Goal: Task Accomplishment & Management: Manage account settings

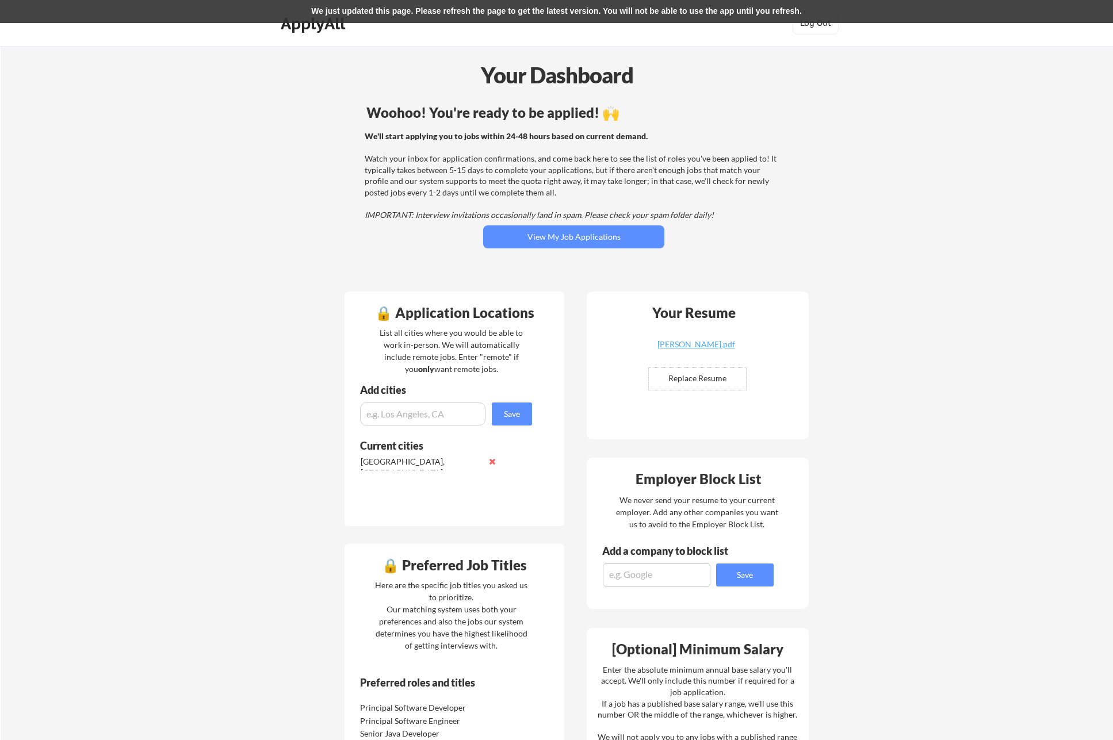
click at [211, 214] on div "Your Dashboard Woohoo! You're ready to be applied! 🙌 We'll start applying you t…" at bounding box center [557, 593] width 1112 height 1094
click at [551, 239] on button "View My Job Applications" at bounding box center [573, 236] width 181 height 23
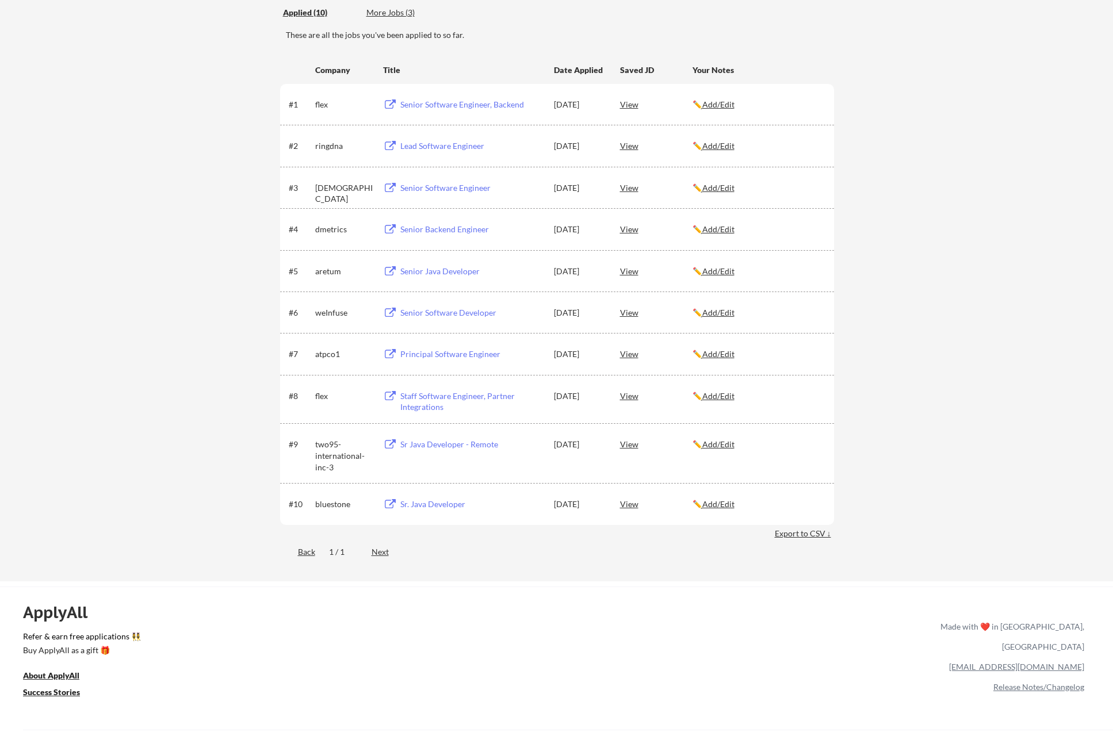
scroll to position [97, 0]
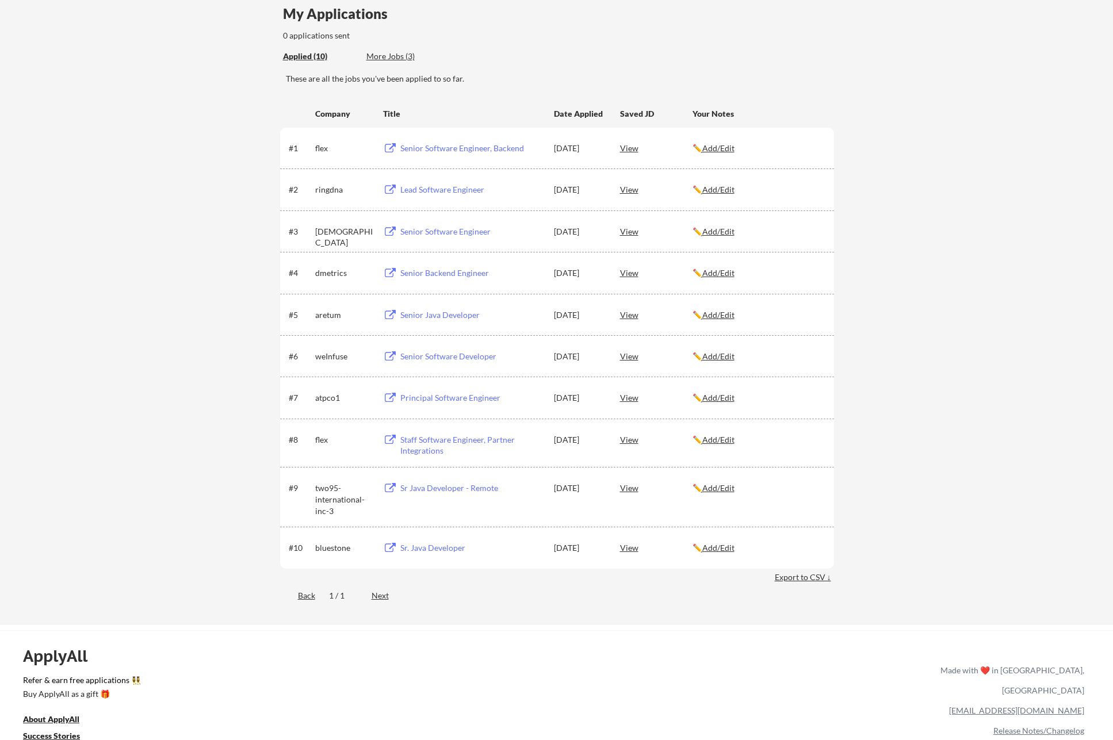
click at [391, 148] on button at bounding box center [390, 148] width 14 height 11
click at [406, 190] on div "Lead Software Engineer" at bounding box center [471, 190] width 143 height 12
click at [475, 228] on div "Senior Software Engineer" at bounding box center [471, 232] width 143 height 12
click at [464, 272] on div "Senior Backend Engineer" at bounding box center [471, 273] width 143 height 12
click at [424, 313] on div "Senior Java Developer" at bounding box center [471, 315] width 143 height 12
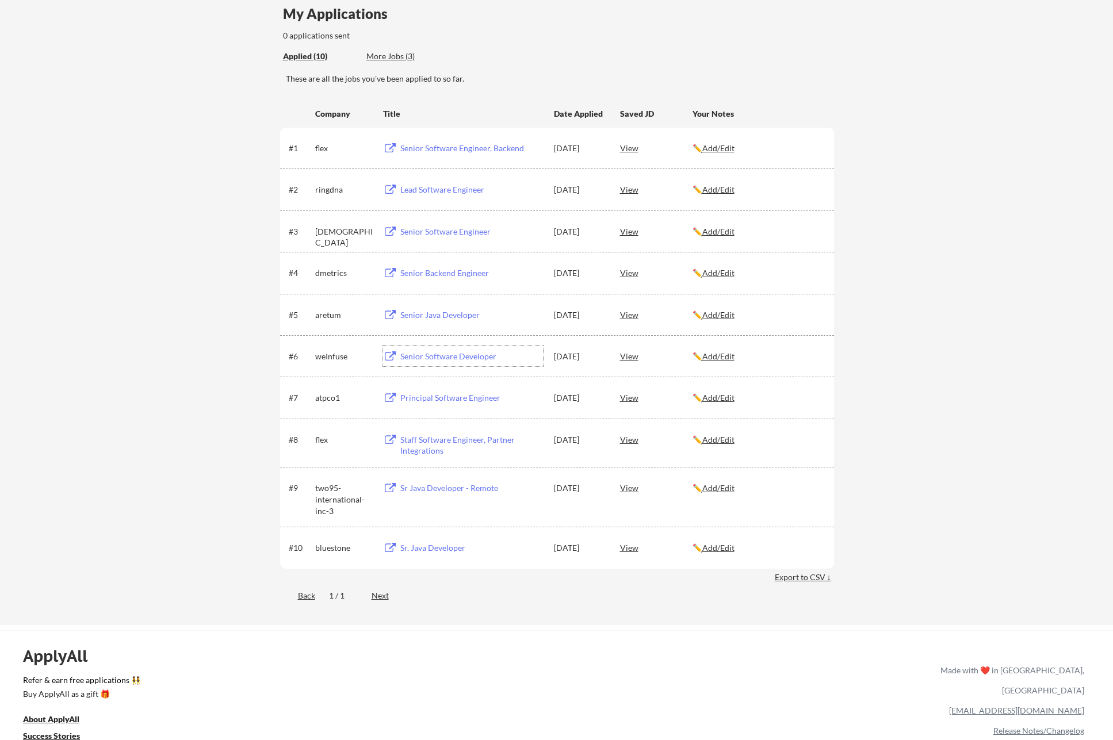
click at [418, 356] on div "Senior Software Developer" at bounding box center [471, 357] width 143 height 12
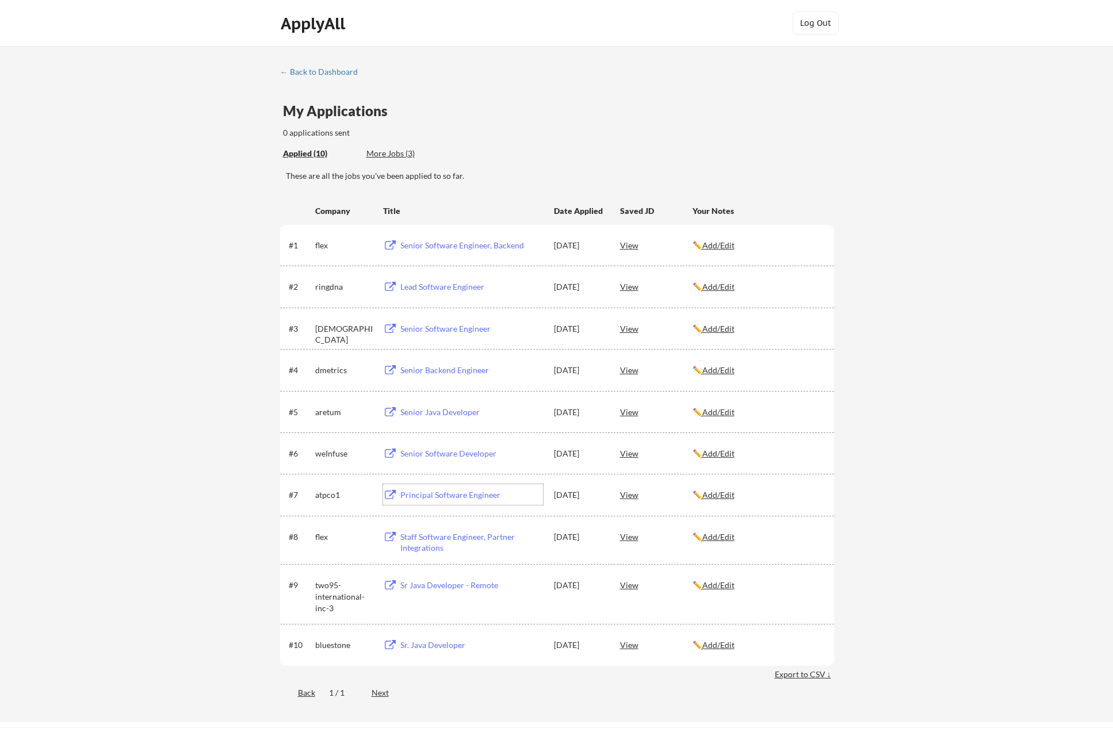
click at [439, 500] on div "Principal Software Engineer" at bounding box center [471, 495] width 143 height 12
click at [428, 539] on div "Staff Software Engineer, Partner Integrations" at bounding box center [471, 542] width 143 height 22
click at [441, 586] on div "Sr Java Developer - Remote" at bounding box center [471, 586] width 143 height 12
click at [419, 645] on div "Sr. Java Developer" at bounding box center [471, 646] width 143 height 12
click at [722, 114] on div "My Applications 0 applications sent" at bounding box center [558, 121] width 551 height 35
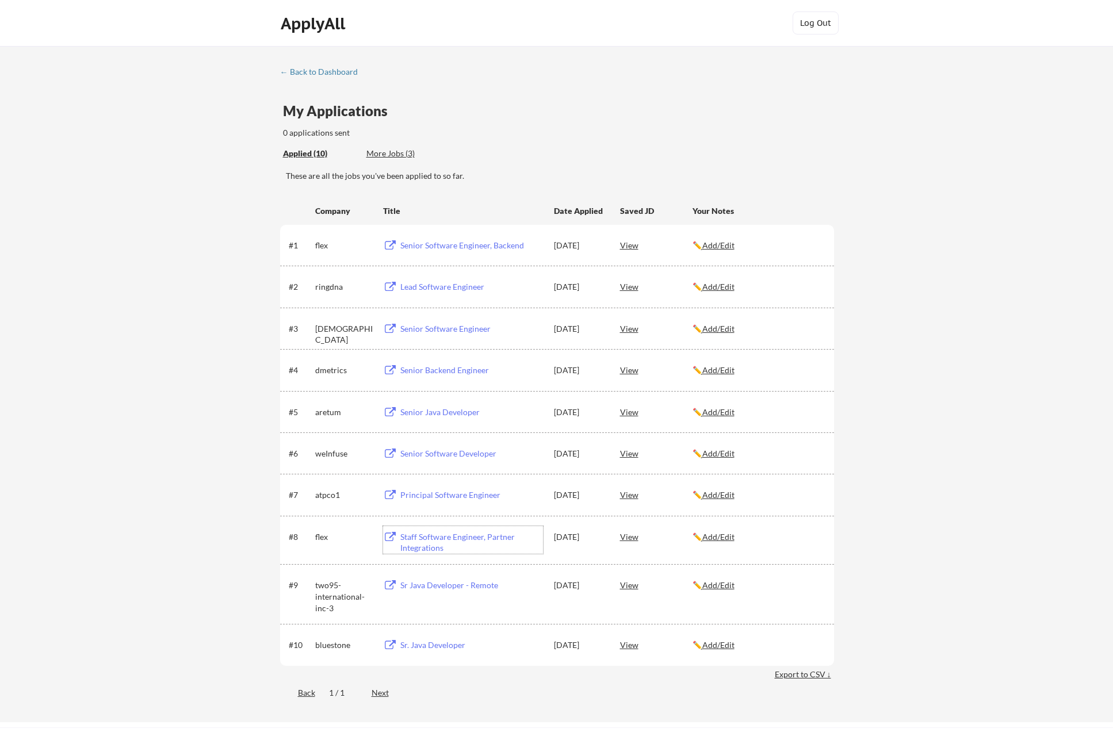
click at [428, 546] on div "Staff Software Engineer, Partner Integrations" at bounding box center [471, 542] width 143 height 22
click at [462, 583] on div "Sr Java Developer - Remote" at bounding box center [471, 586] width 143 height 12
click at [714, 582] on u "Add/Edit" at bounding box center [718, 585] width 32 height 10
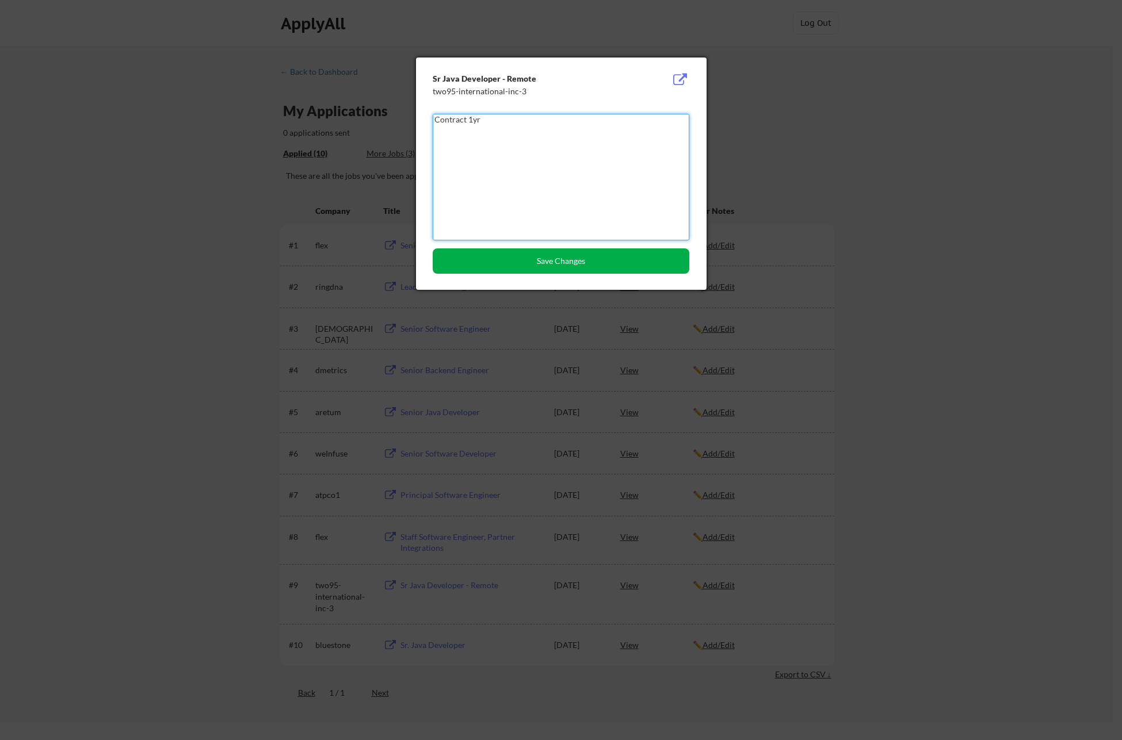
type textarea "Contract 1yr"
click at [563, 270] on button "Save Changes" at bounding box center [561, 260] width 257 height 25
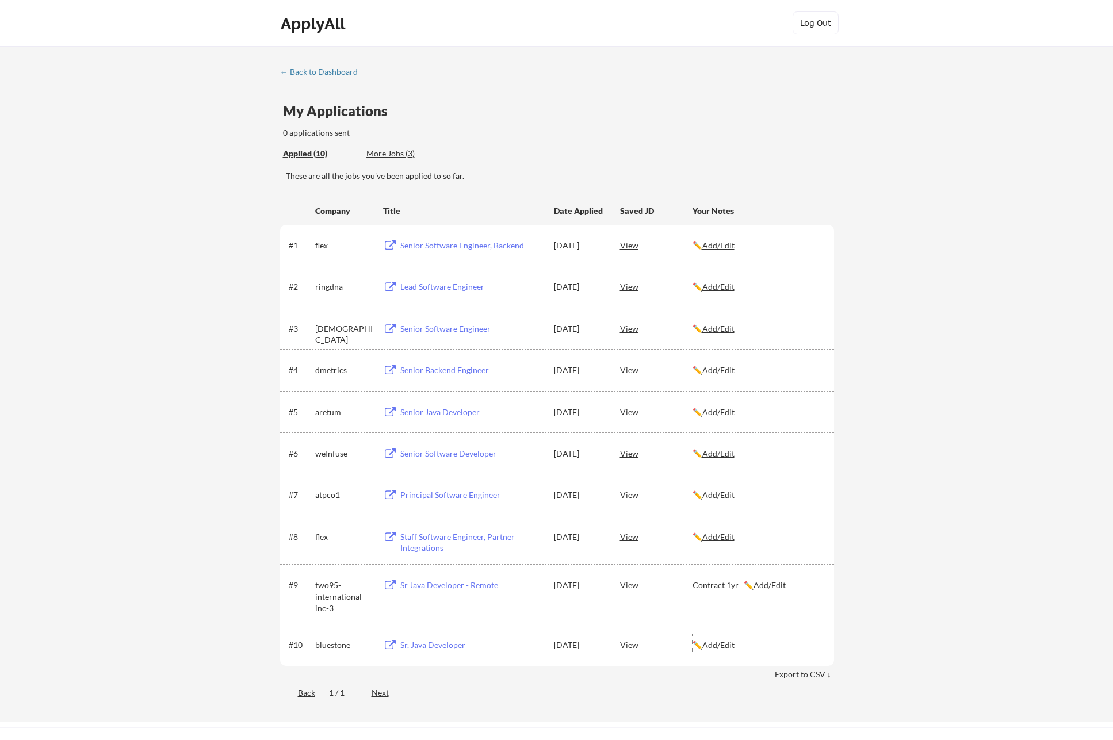
click at [733, 642] on u "Add/Edit" at bounding box center [718, 645] width 32 height 10
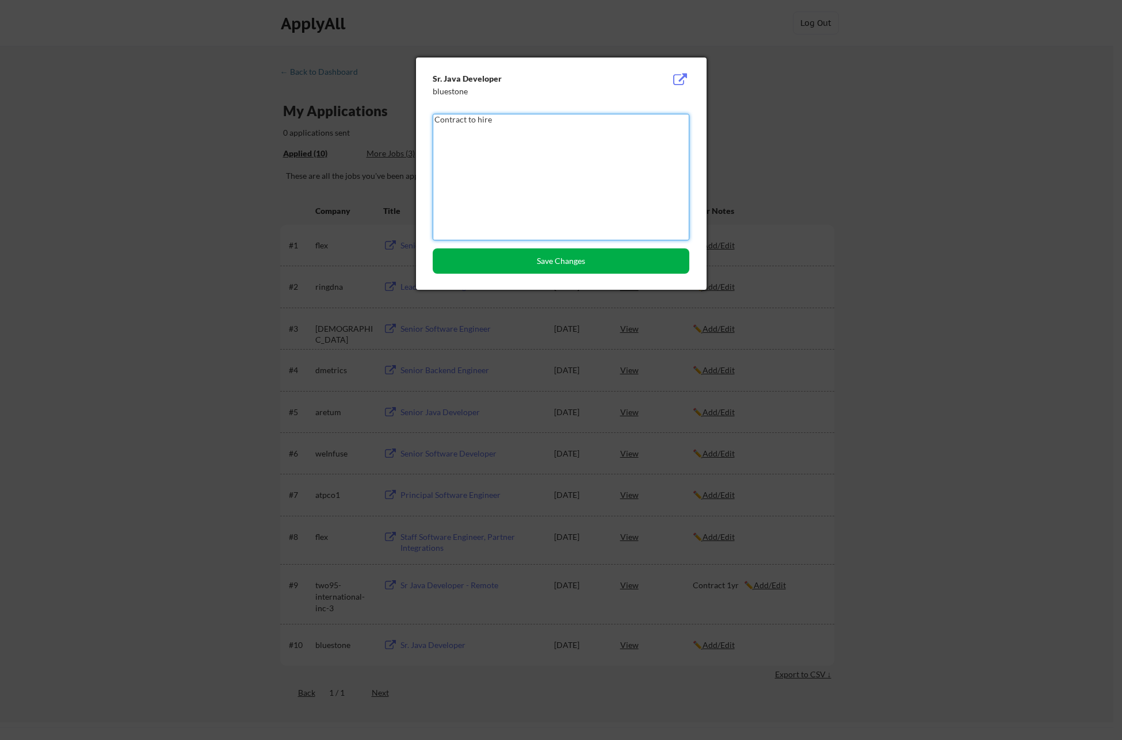
type textarea "Contract to hire"
click at [563, 266] on button "Save Changes" at bounding box center [561, 260] width 257 height 25
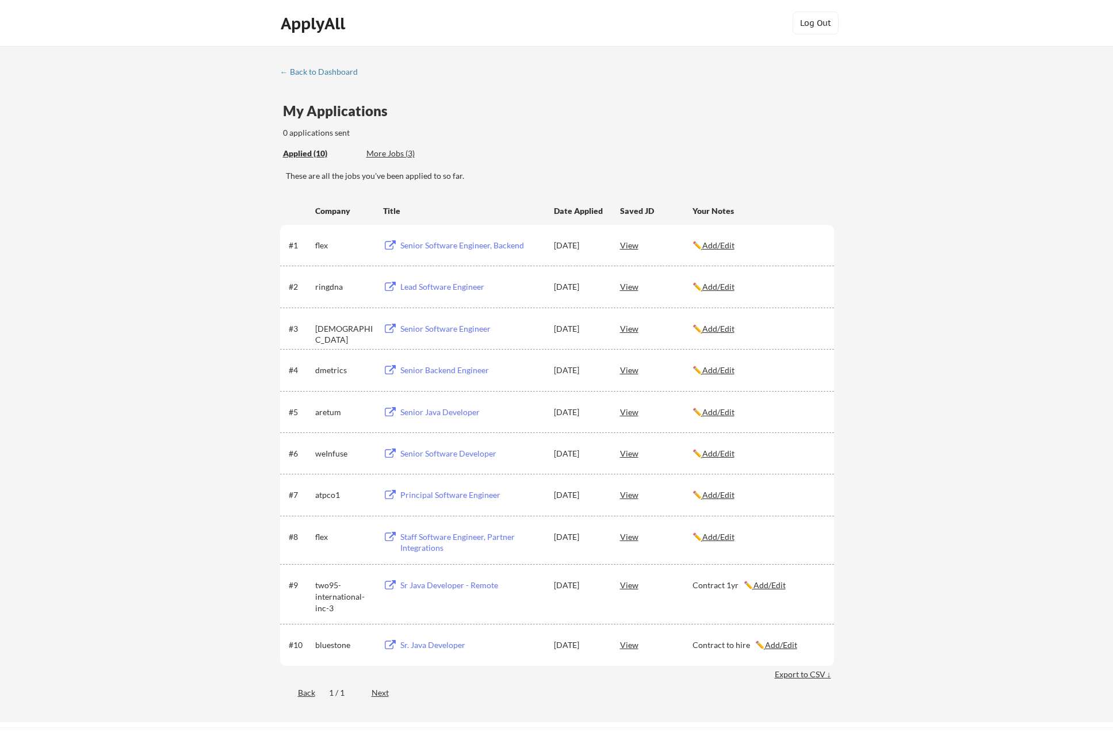
click at [724, 246] on u "Add/Edit" at bounding box center [718, 245] width 32 height 10
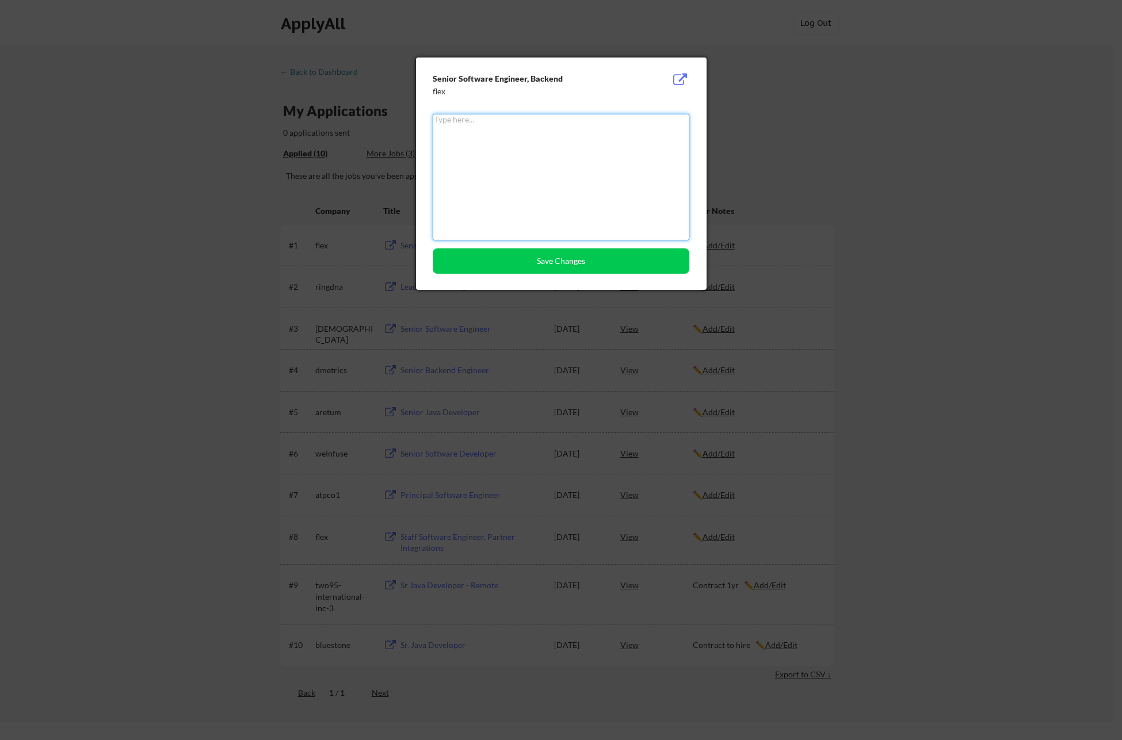
click at [858, 156] on div at bounding box center [561, 370] width 1122 height 740
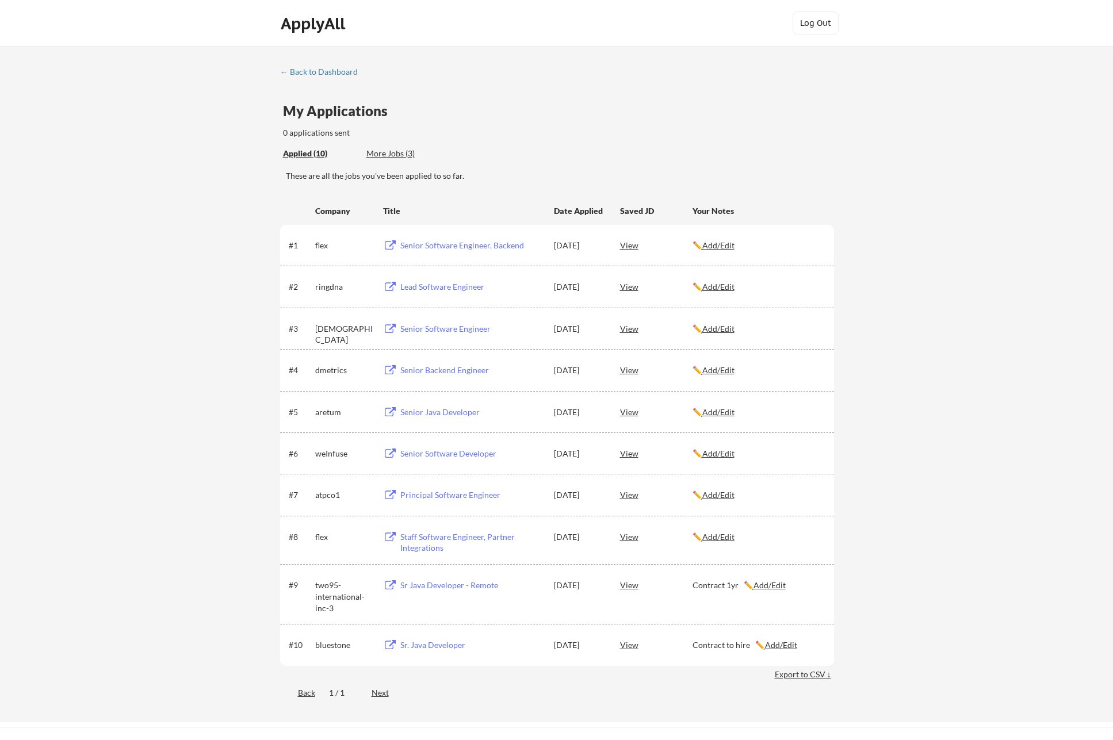
click at [472, 247] on div "Senior Software Engineer, Backend" at bounding box center [471, 246] width 143 height 12
click at [720, 248] on u "Add/Edit" at bounding box center [718, 245] width 32 height 10
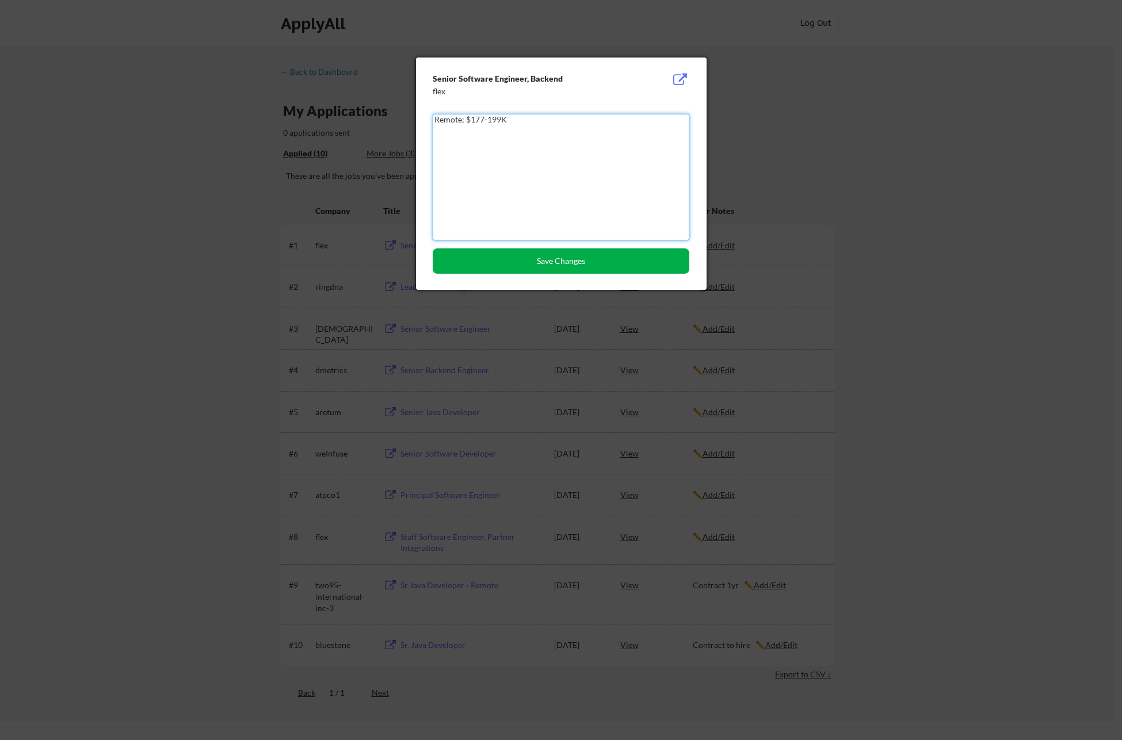
type textarea "Remote; $177-199K"
click at [588, 258] on button "Save Changes" at bounding box center [561, 260] width 257 height 25
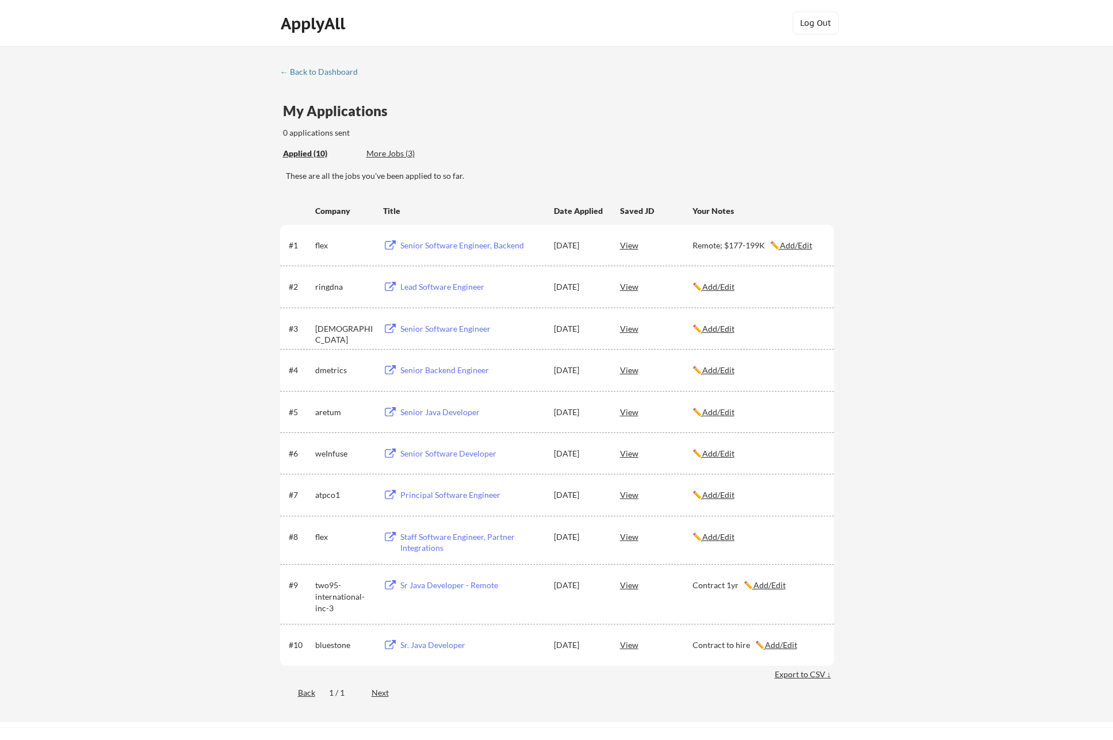
click at [435, 283] on div "Lead Software Engineer" at bounding box center [471, 287] width 143 height 12
click at [713, 286] on u "Add/Edit" at bounding box center [718, 287] width 32 height 10
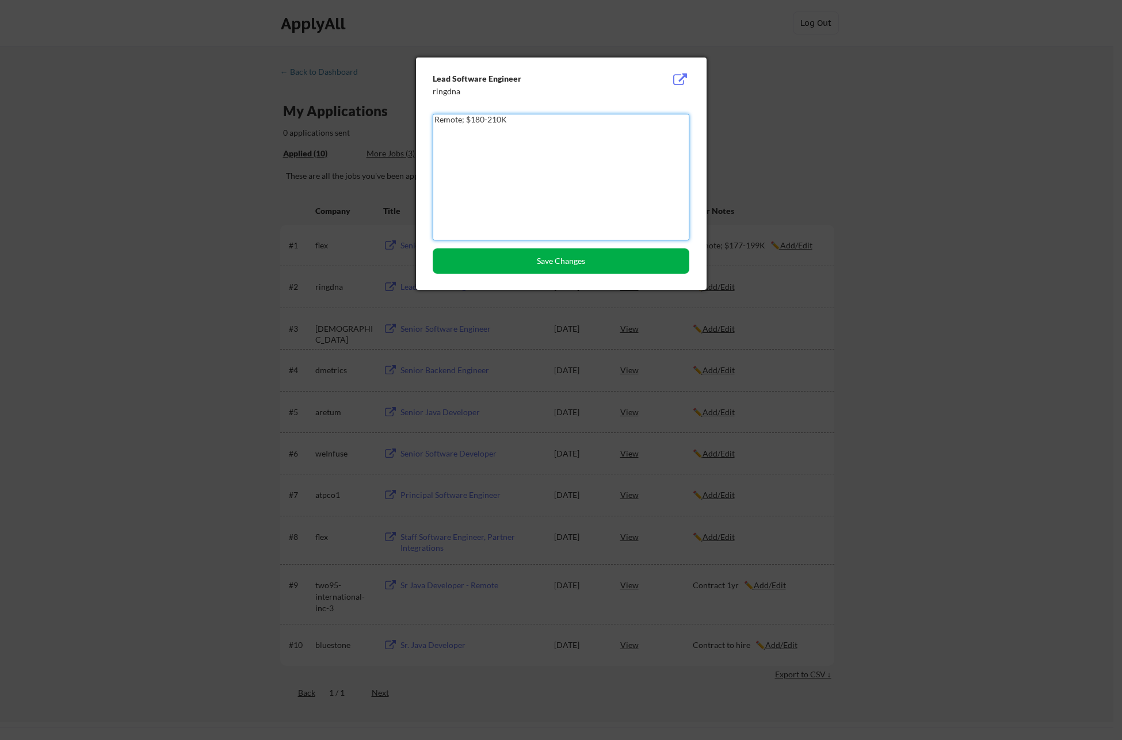
type textarea "Remote; $180-210K"
click at [579, 263] on button "Save Changes" at bounding box center [561, 260] width 257 height 25
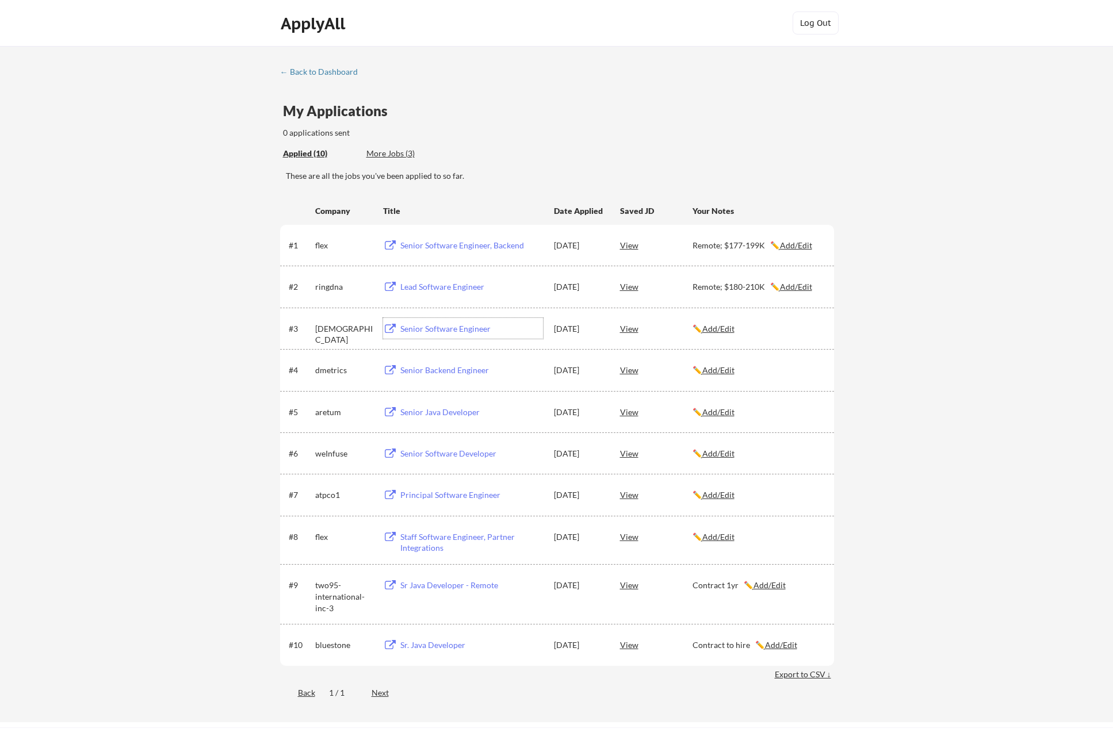
click at [479, 326] on div "Senior Software Engineer" at bounding box center [471, 329] width 143 height 12
click at [732, 332] on u "Add/Edit" at bounding box center [718, 329] width 32 height 10
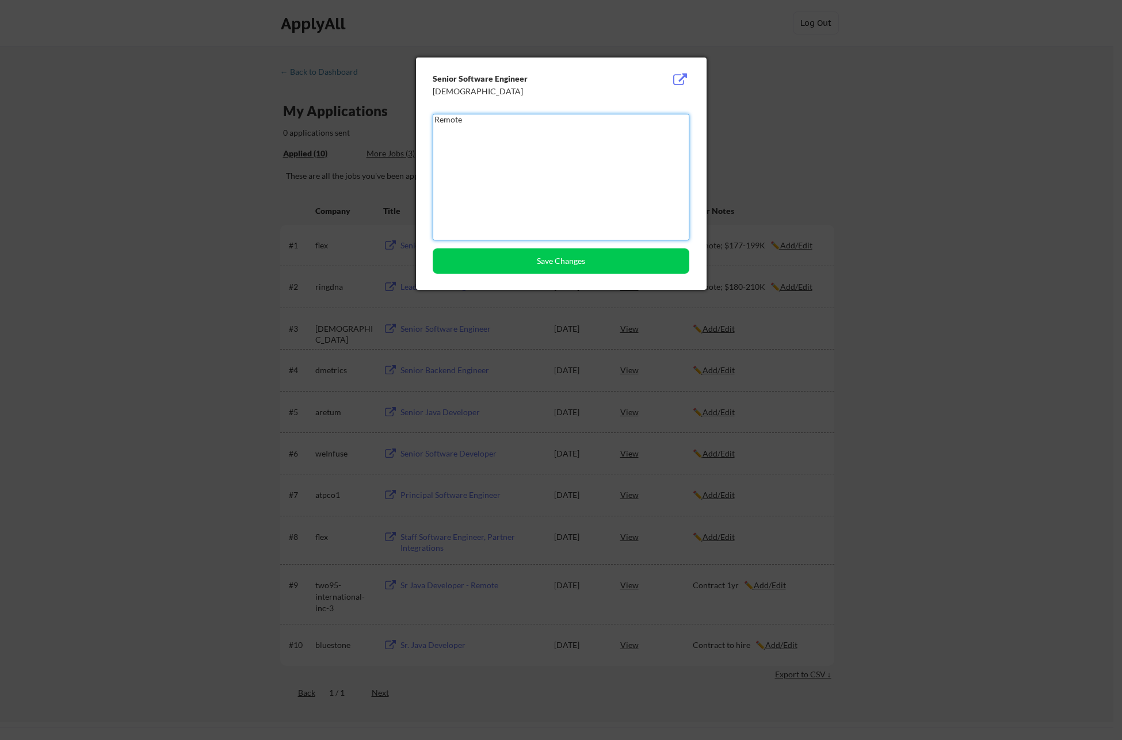
type textarea "Remote"
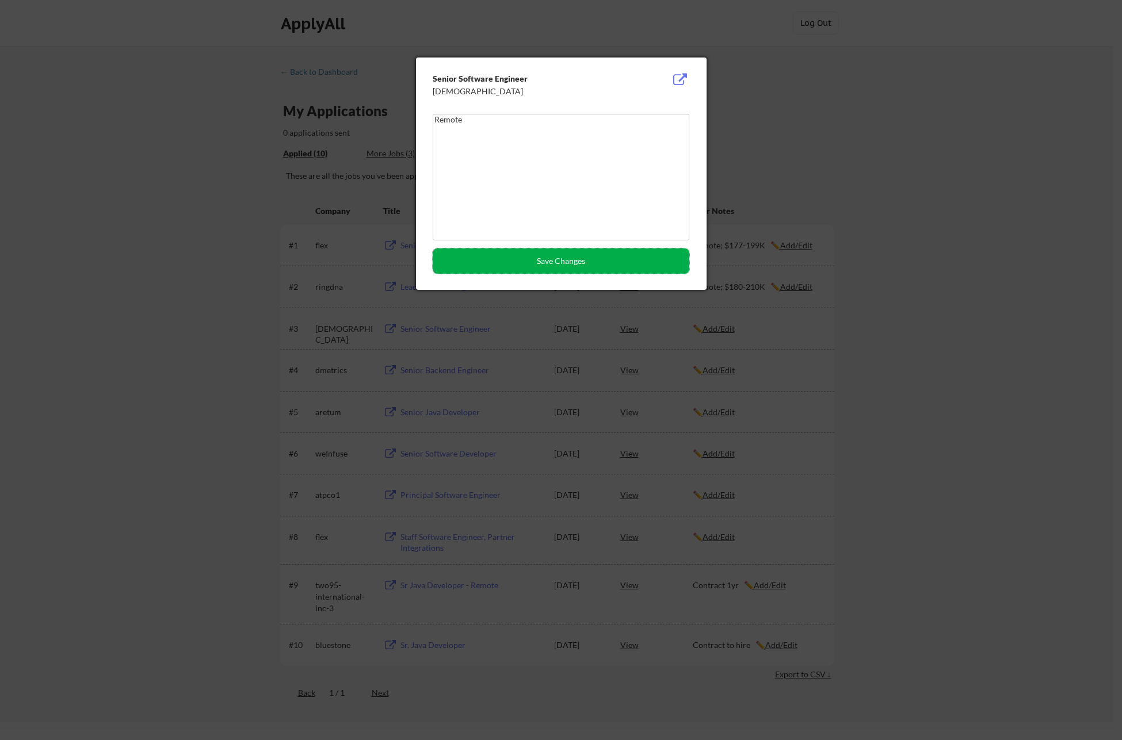
click at [580, 264] on button "Save Changes" at bounding box center [561, 260] width 257 height 25
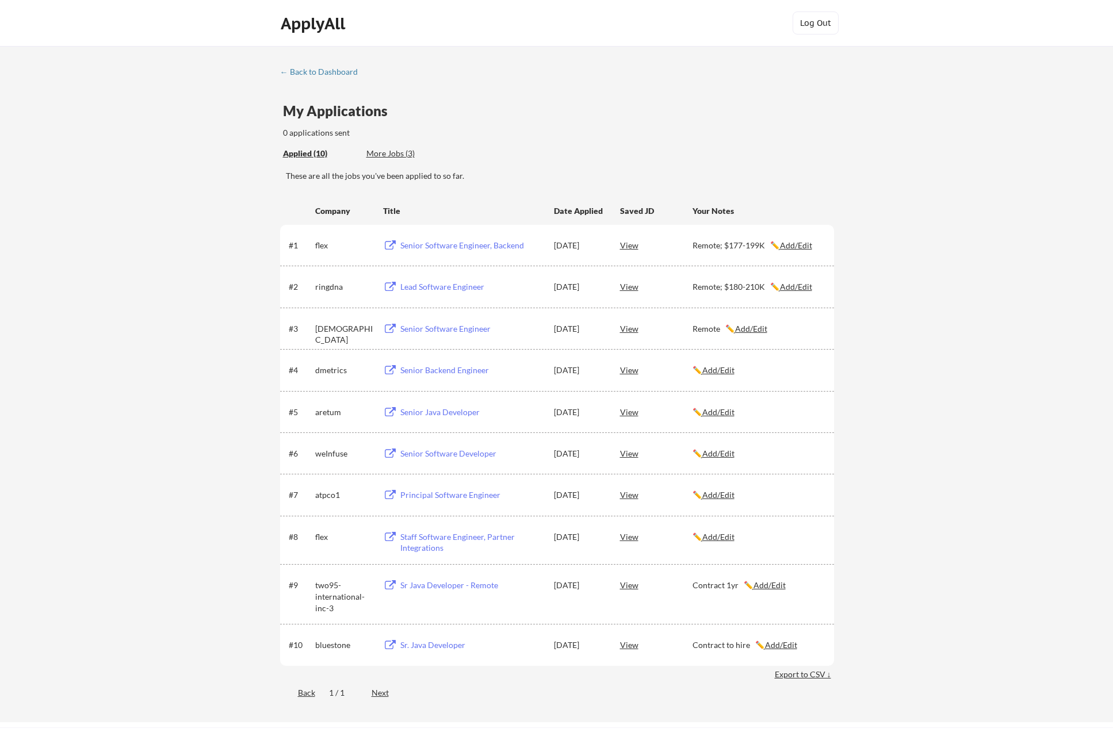
click at [443, 366] on div "Senior Backend Engineer" at bounding box center [471, 371] width 143 height 12
click at [720, 368] on u "Add/Edit" at bounding box center [718, 370] width 32 height 10
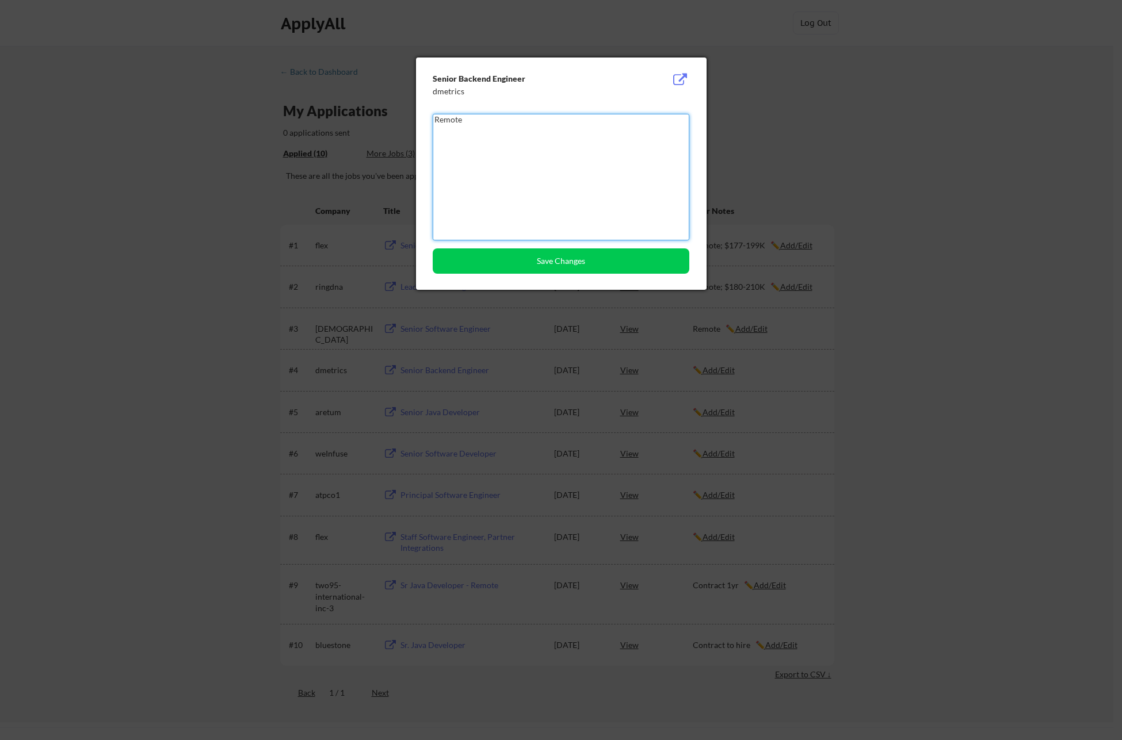
type textarea "Remote"
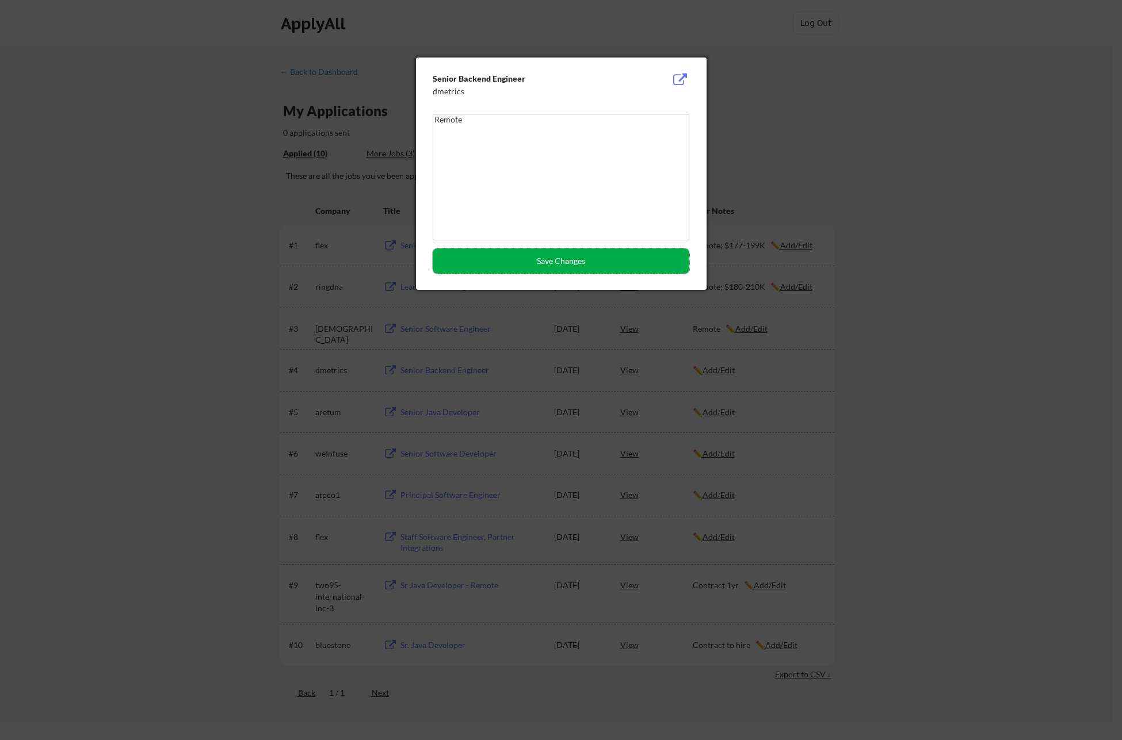
click at [579, 264] on button "Save Changes" at bounding box center [561, 260] width 257 height 25
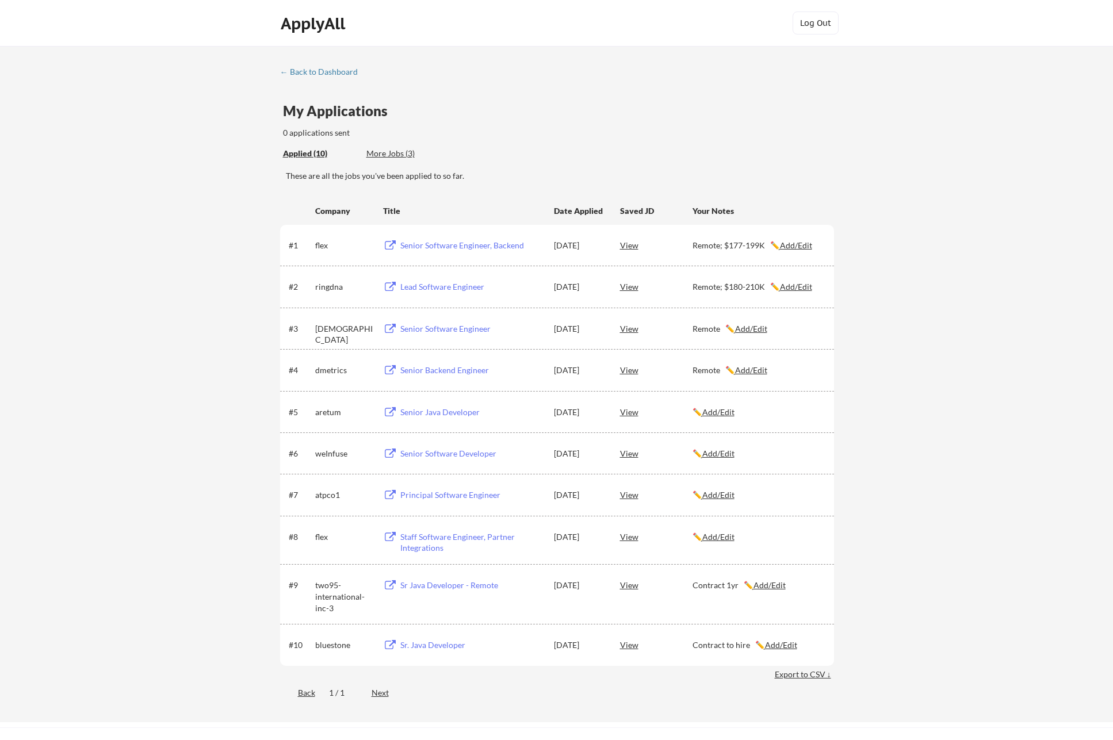
click at [468, 415] on div "Senior Java Developer" at bounding box center [471, 413] width 143 height 12
click at [718, 414] on u "Add/Edit" at bounding box center [718, 412] width 32 height 10
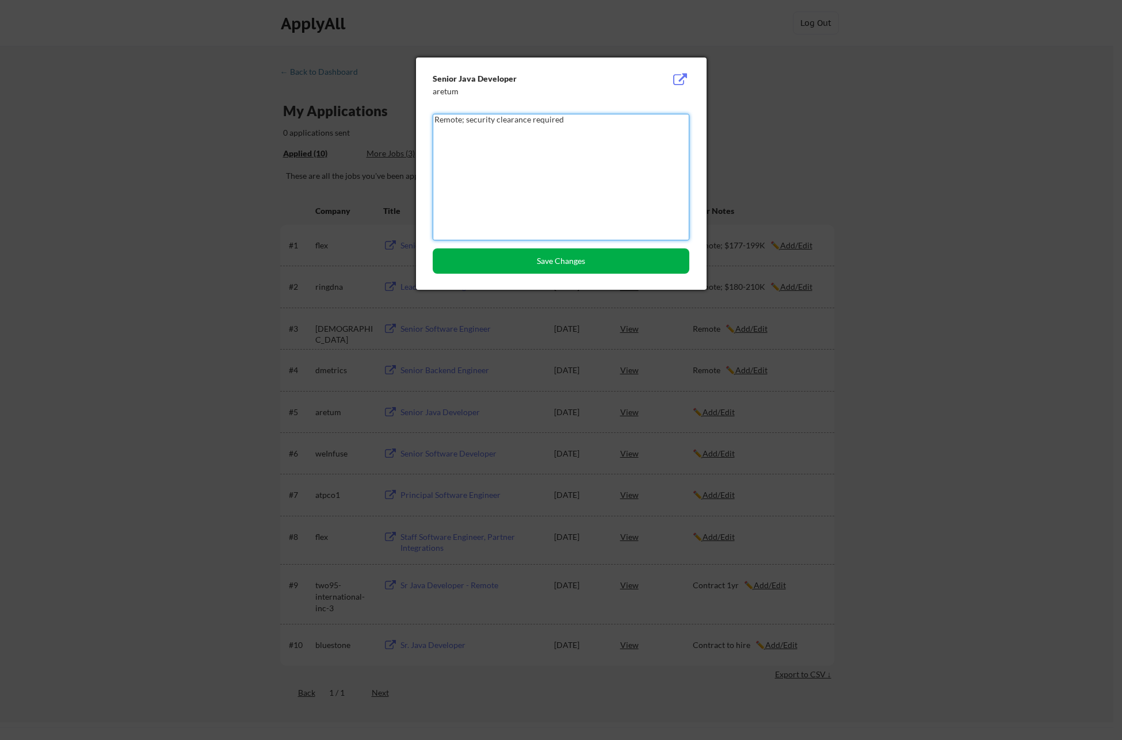
type textarea "Remote; security clearance required"
click at [572, 265] on button "Save Changes" at bounding box center [561, 260] width 257 height 25
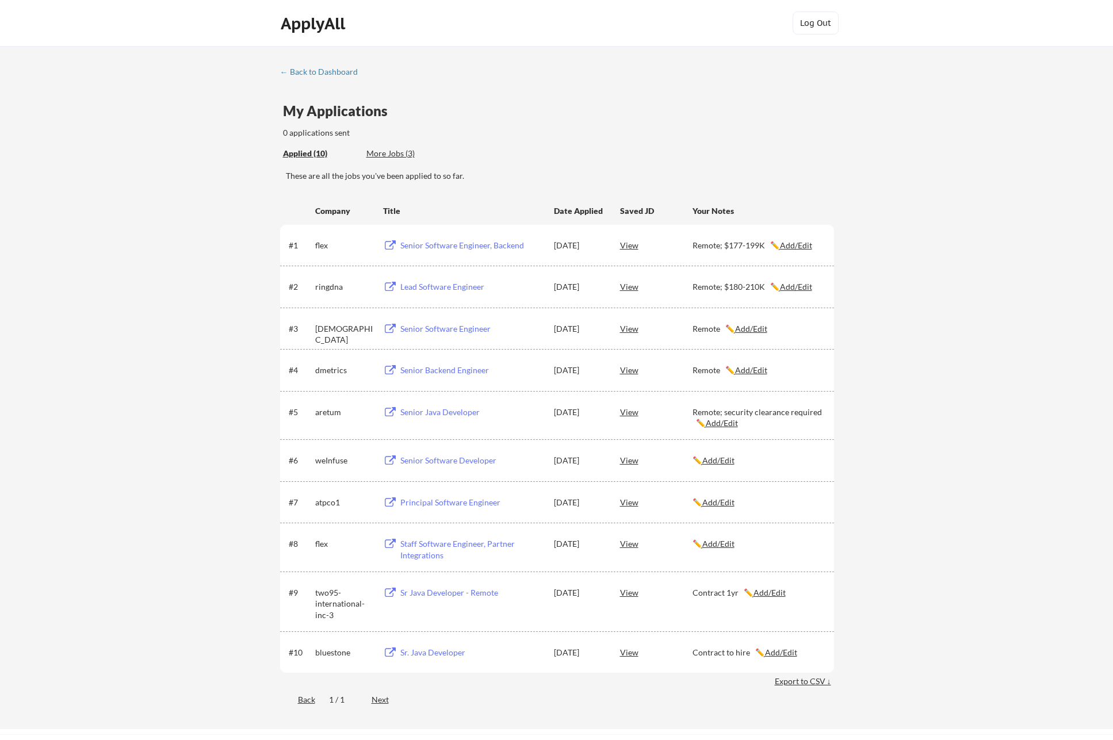
click at [478, 465] on div "Senior Software Developer" at bounding box center [471, 461] width 143 height 12
click at [711, 461] on u "Add/Edit" at bounding box center [718, 461] width 32 height 10
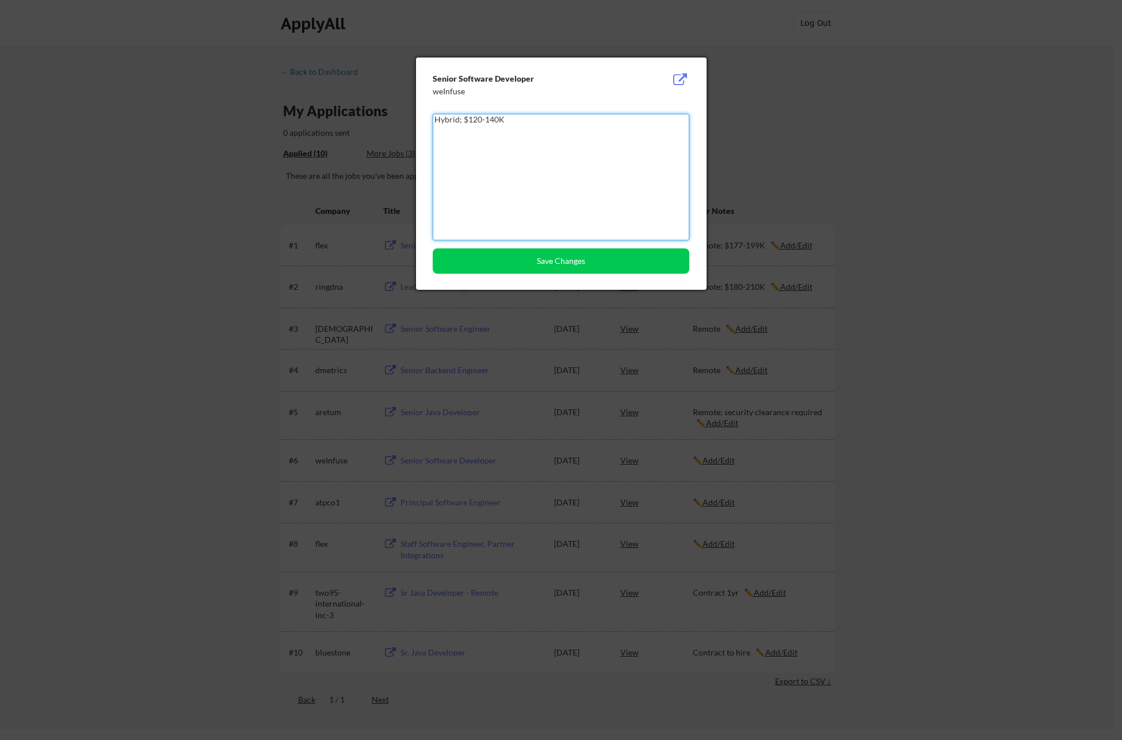
type textarea "Hybrid; $120-140K"
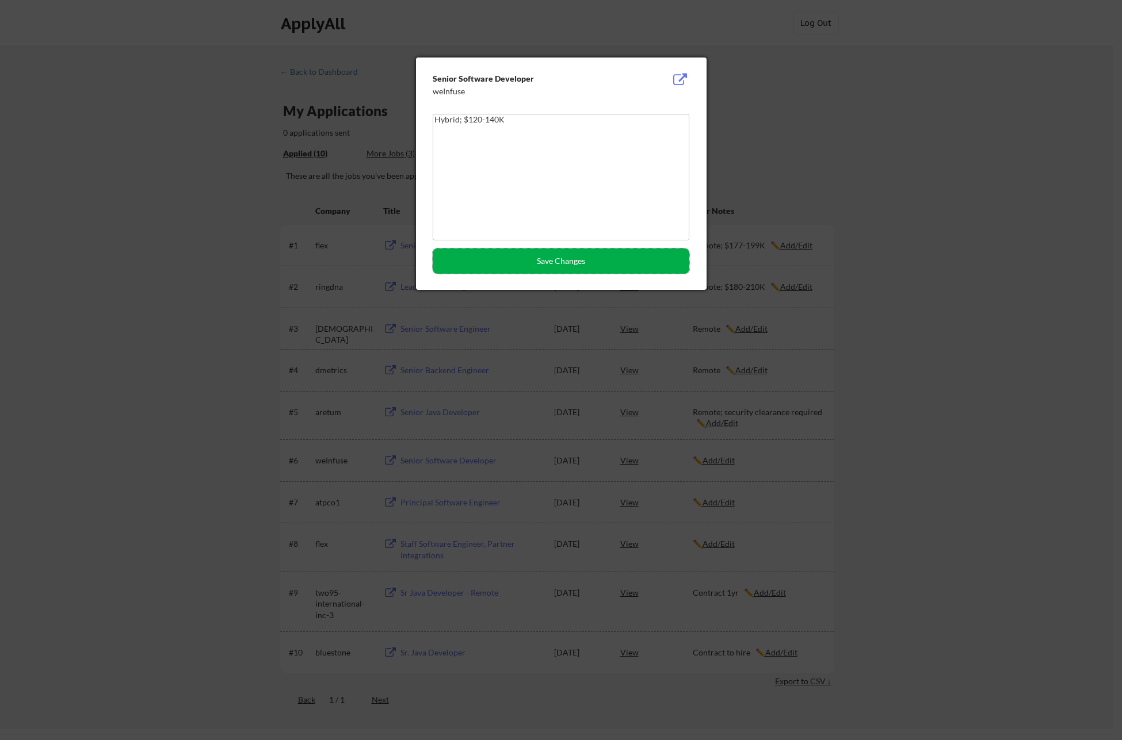
click at [569, 264] on button "Save Changes" at bounding box center [561, 260] width 257 height 25
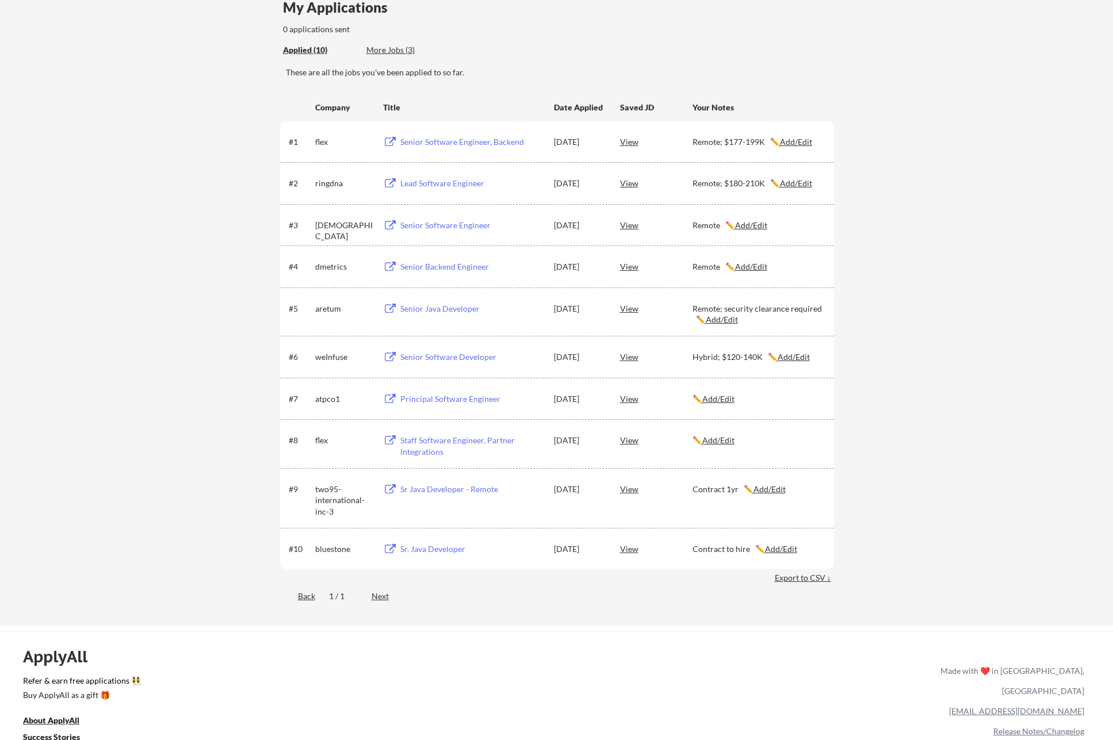
scroll to position [111, 0]
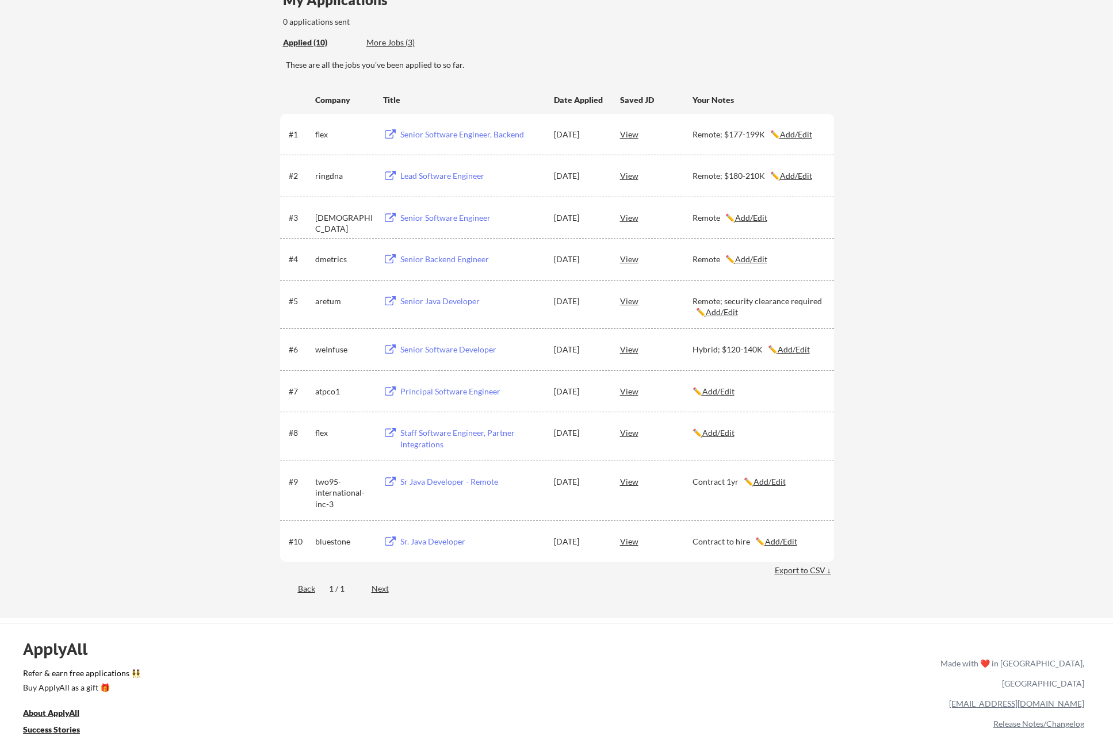
click at [471, 388] on div "Principal Software Engineer" at bounding box center [471, 392] width 143 height 12
click at [733, 395] on u "Add/Edit" at bounding box center [718, 392] width 32 height 10
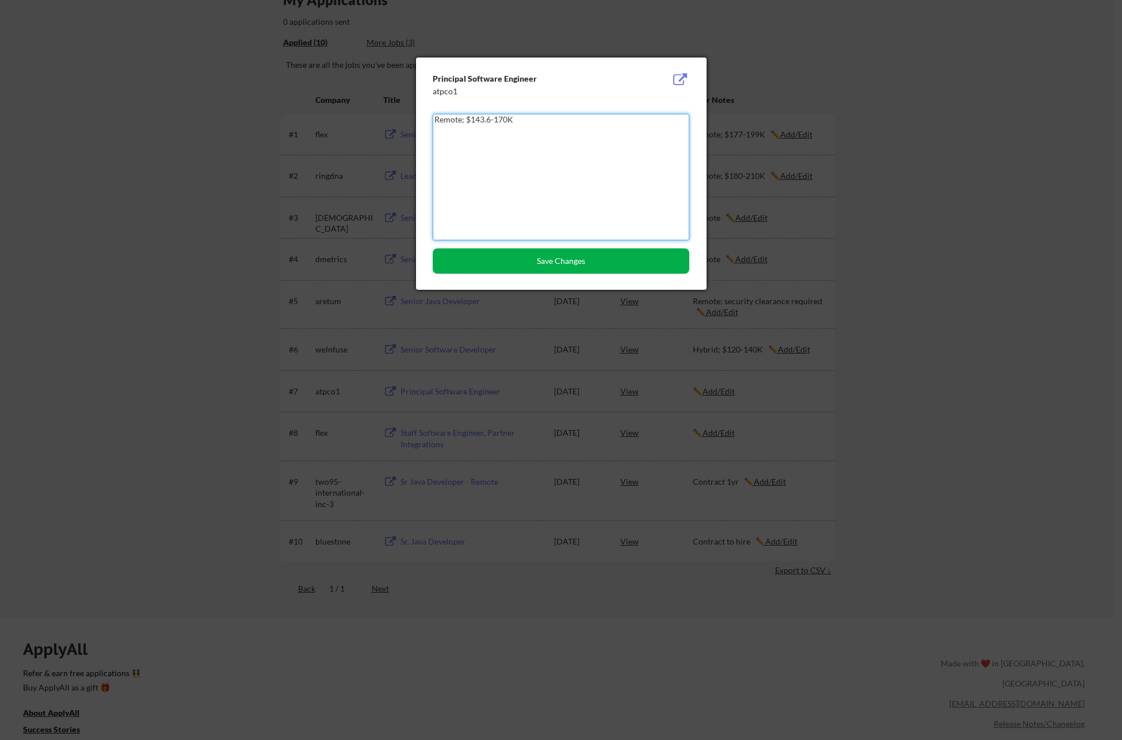
click at [567, 263] on button "Save Changes" at bounding box center [561, 260] width 257 height 25
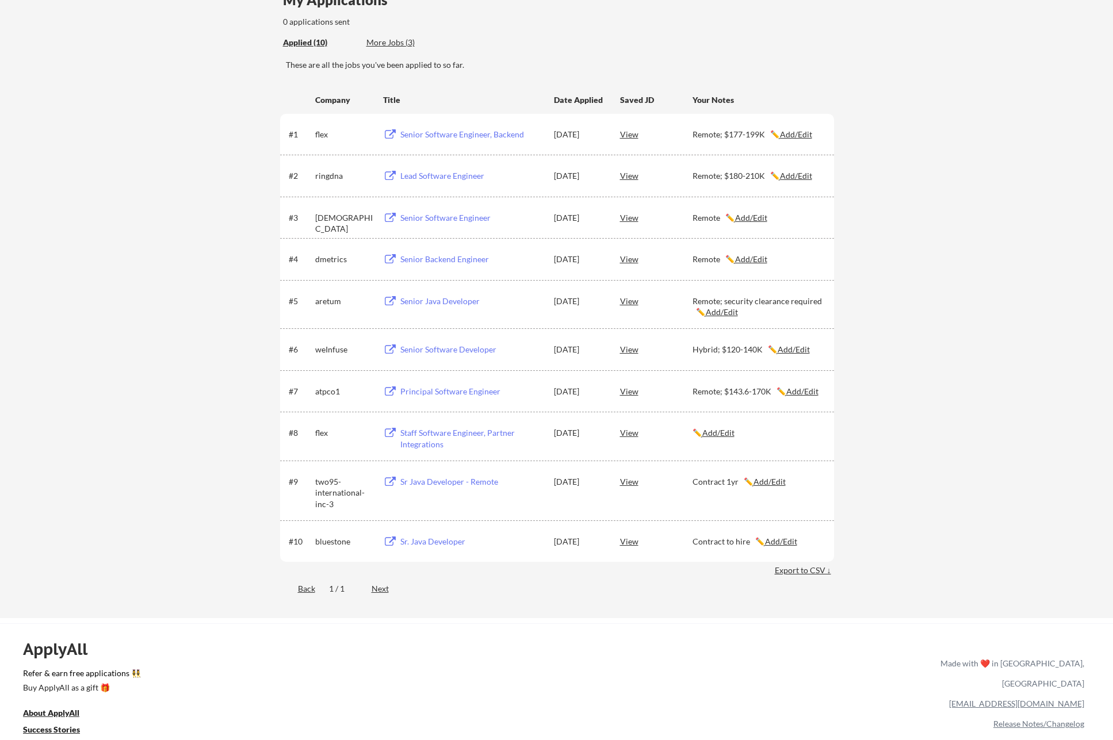
click at [792, 396] on u "Add/Edit" at bounding box center [802, 392] width 32 height 10
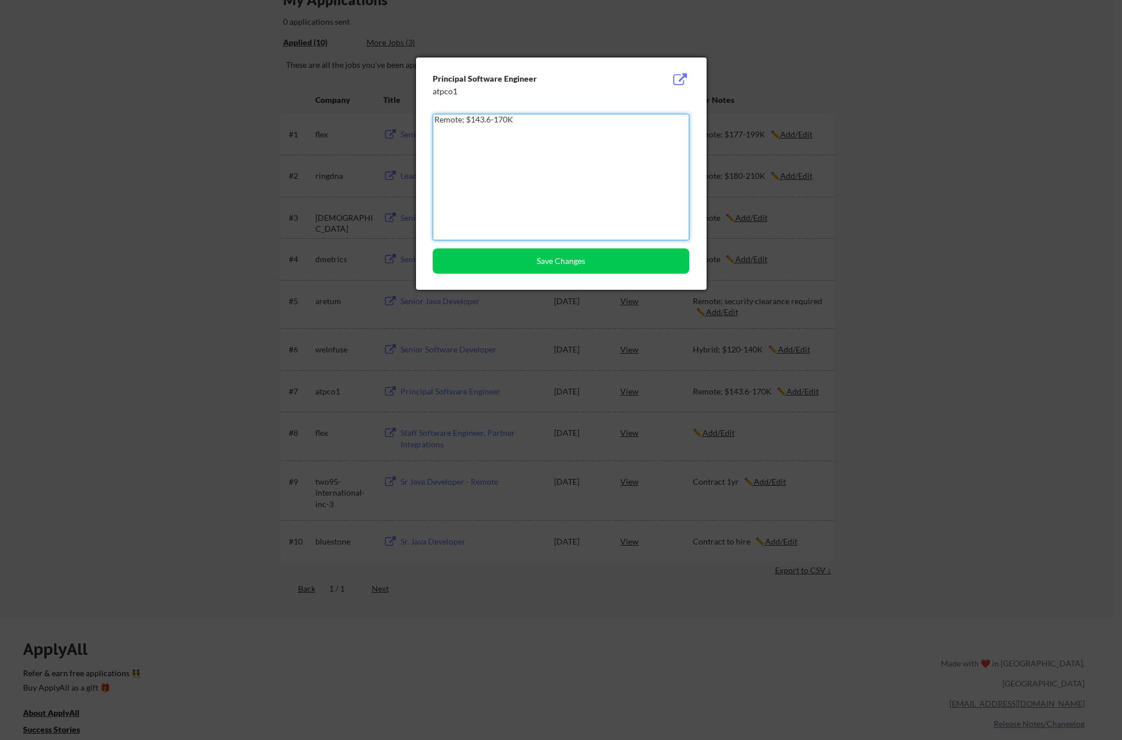
click at [490, 121] on textarea "Remote; $143.6-170K" at bounding box center [561, 177] width 257 height 127
type textarea "Remote; $143-170K"
click at [543, 265] on button "Save Changes" at bounding box center [561, 260] width 257 height 25
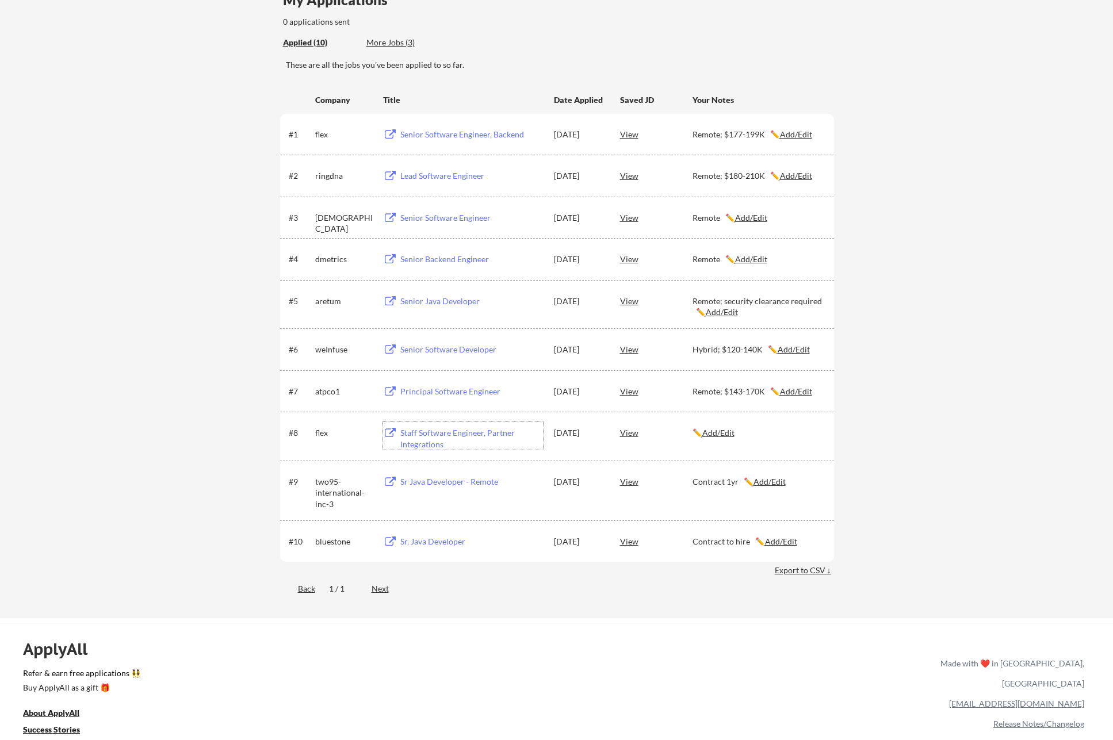
click at [449, 435] on div "Staff Software Engineer, Partner Integrations" at bounding box center [471, 438] width 143 height 22
click at [727, 434] on u "Add/Edit" at bounding box center [718, 433] width 32 height 10
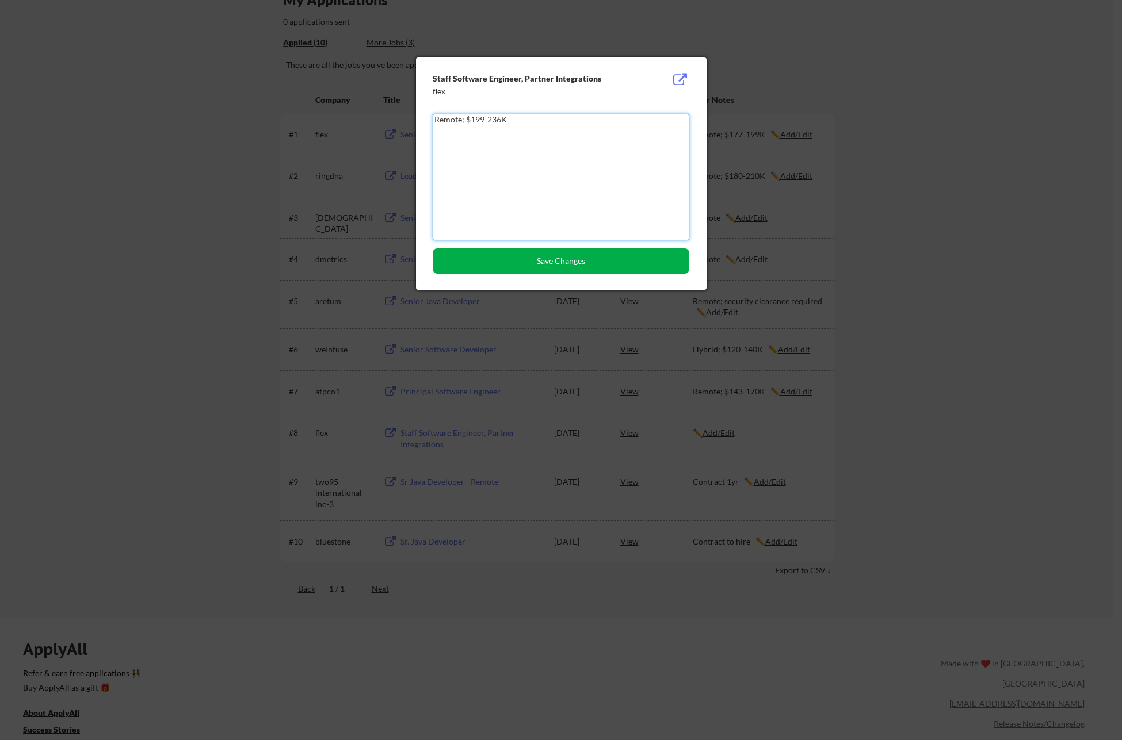
type textarea "Remote; $199-236K"
click at [554, 258] on button "Save Changes" at bounding box center [561, 260] width 257 height 25
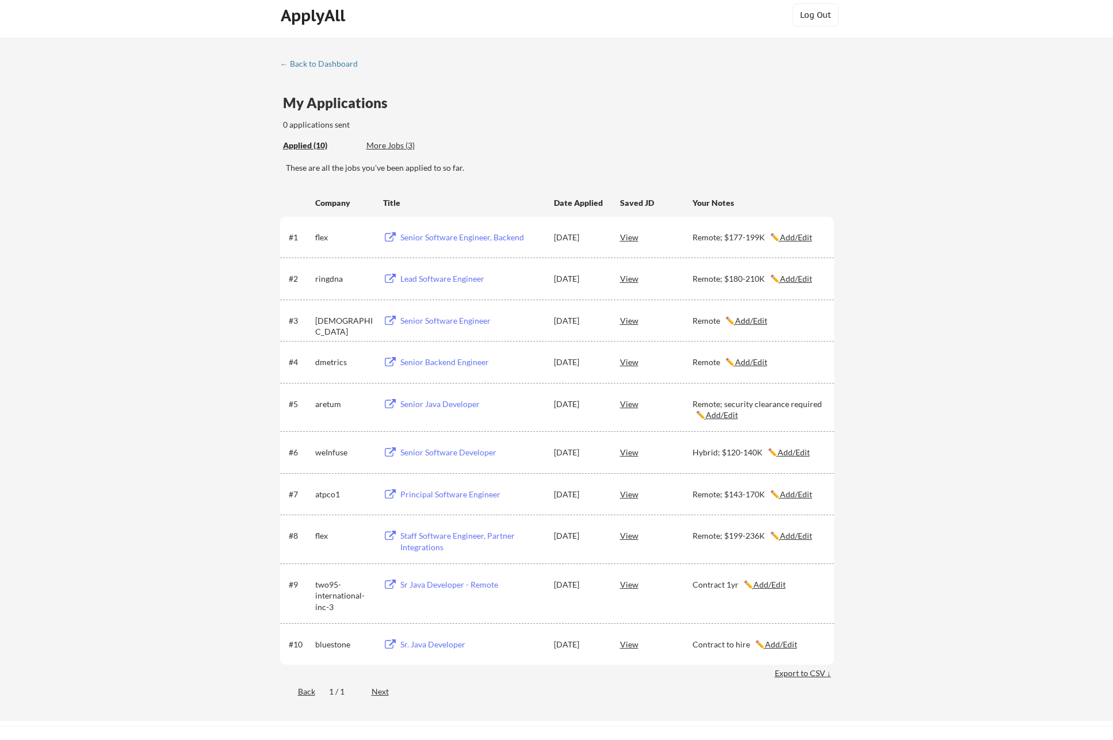
scroll to position [0, 0]
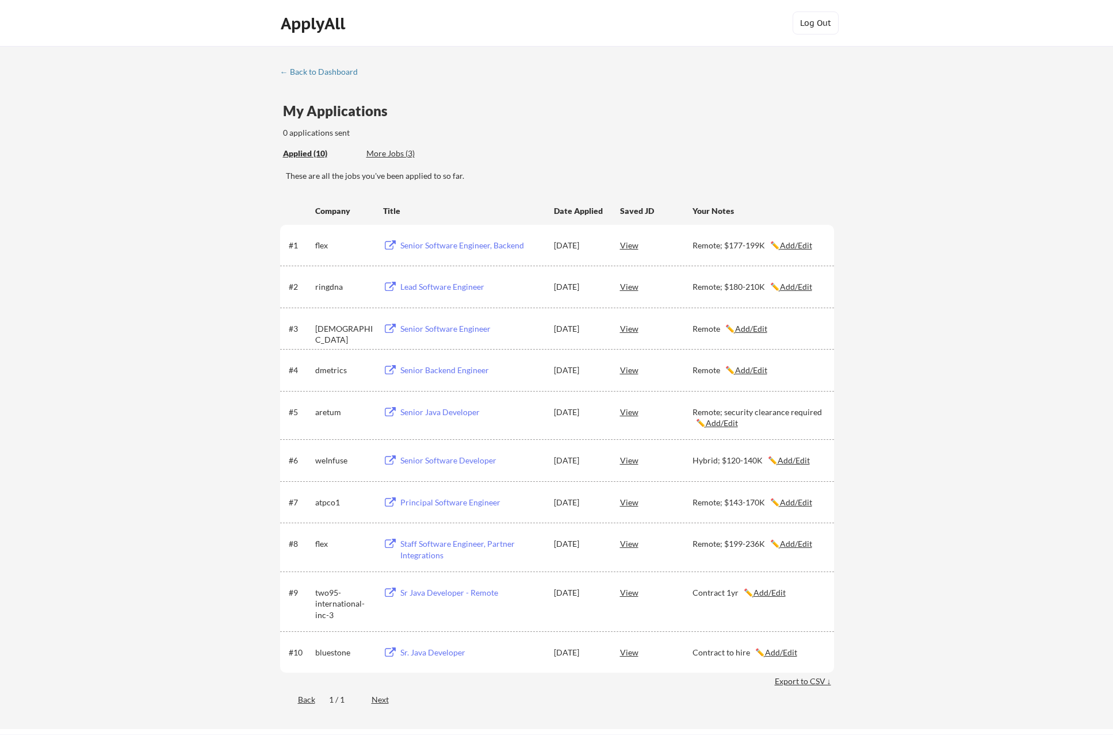
click at [393, 151] on div "More Jobs (3)" at bounding box center [408, 154] width 85 height 12
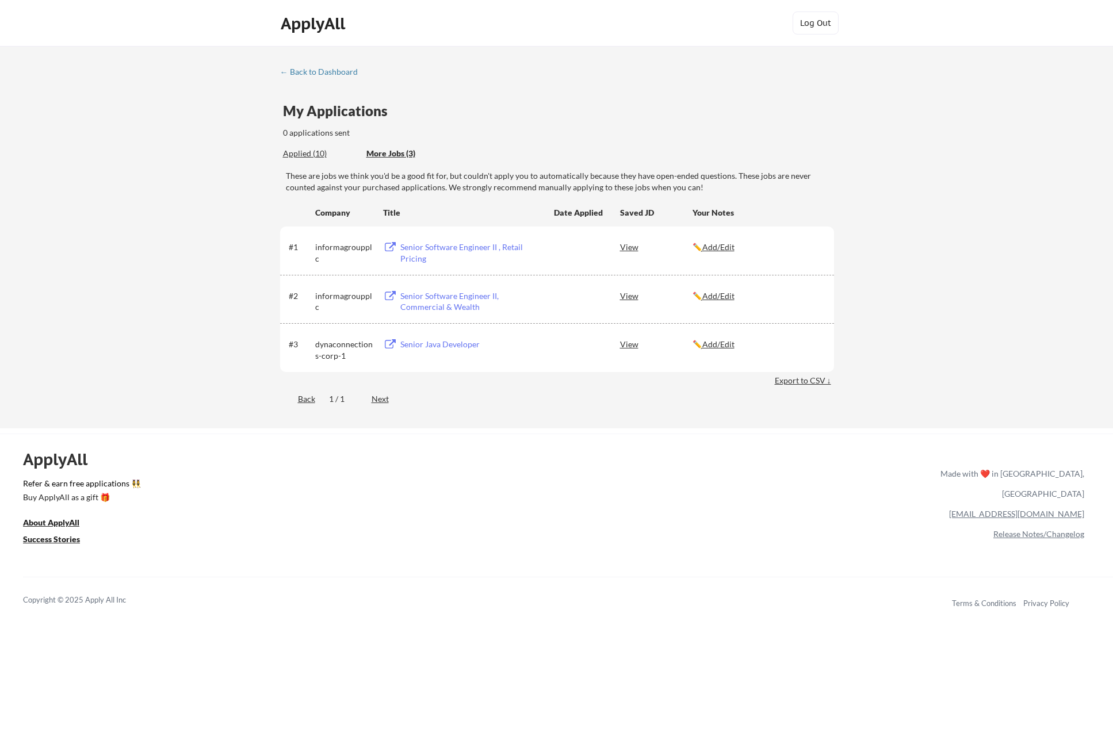
click at [407, 249] on div "Senior Software Engineer II , Retail Pricing" at bounding box center [471, 253] width 143 height 22
click at [533, 459] on div "ApplyAll Refer & earn free applications 👯‍♀️ Buy ApplyAll as a gift 🎁 About App…" at bounding box center [556, 533] width 1113 height 182
click at [437, 294] on div "Senior Software Engineer II, Commercial & Wealth" at bounding box center [471, 301] width 143 height 22
click at [474, 348] on div "Senior Java Developer" at bounding box center [471, 345] width 143 height 12
click at [1012, 293] on div "← Back to Dashboard My Applications 0 applications sent Applied (10) More Jobs …" at bounding box center [556, 237] width 1113 height 382
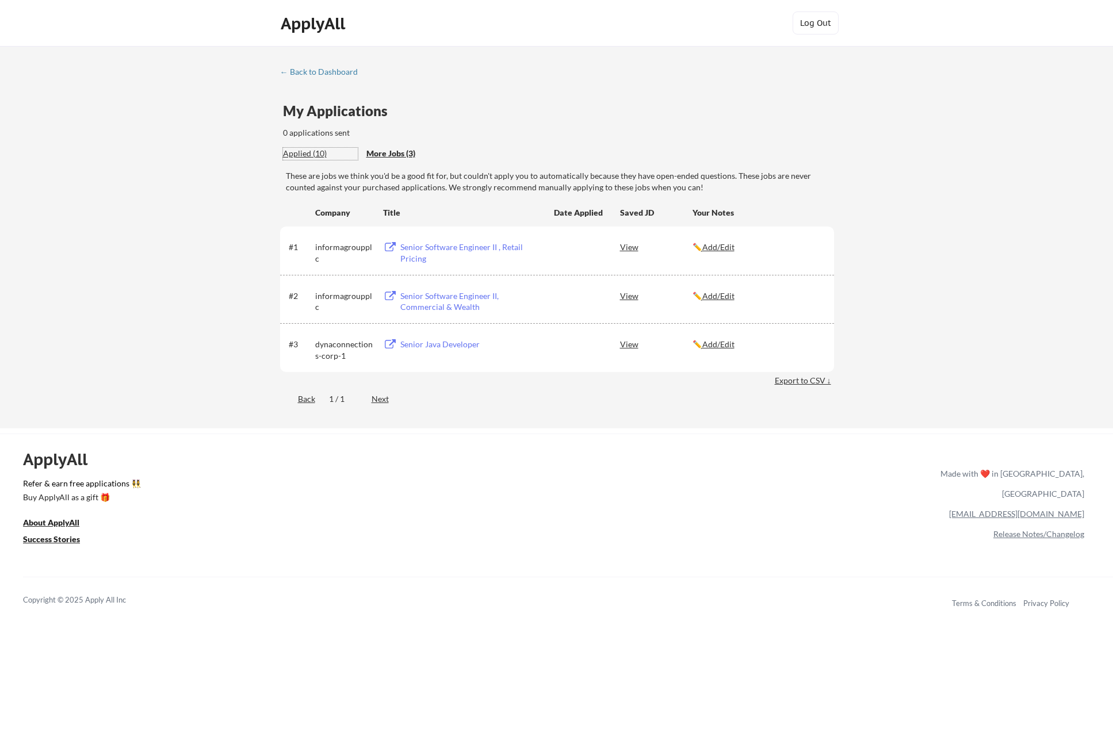
click at [299, 149] on div "Applied (10)" at bounding box center [320, 154] width 75 height 12
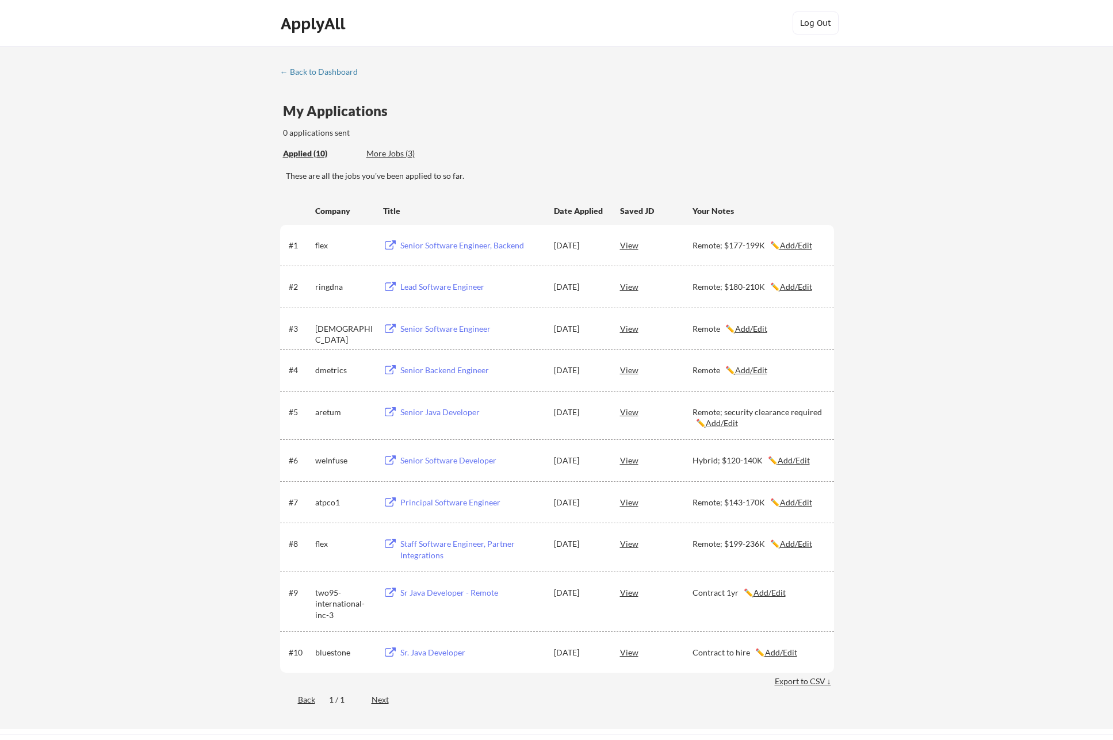
click at [381, 155] on div "More Jobs (3)" at bounding box center [408, 154] width 85 height 12
